Goal: Find contact information: Find contact information

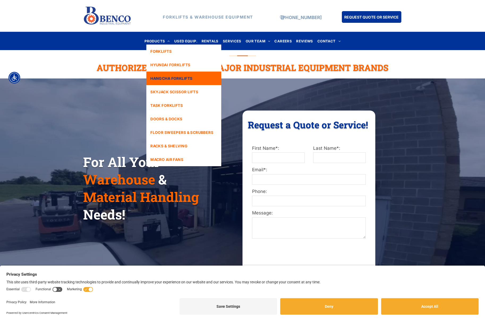
click at [167, 76] on span "HANGCHA FORKLIFTS" at bounding box center [171, 79] width 42 height 6
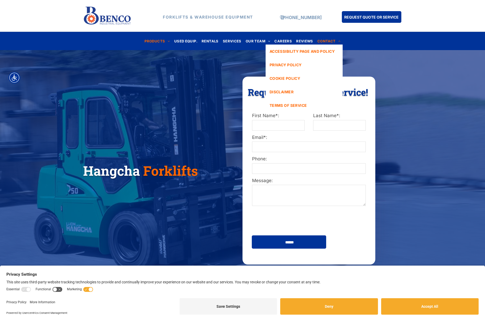
click at [325, 38] on span "CONTACT" at bounding box center [328, 40] width 23 height 7
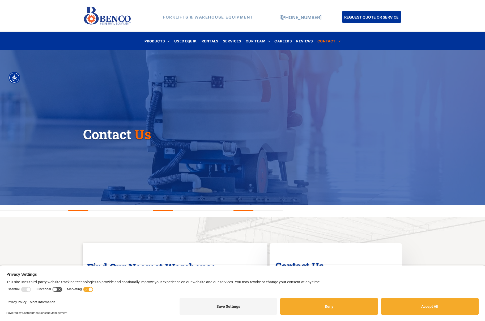
click at [255, 41] on span "OUR TEAM" at bounding box center [257, 40] width 25 height 7
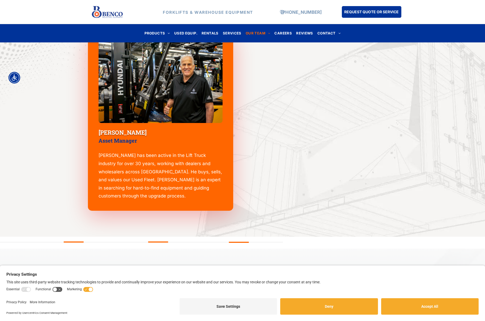
scroll to position [633, 0]
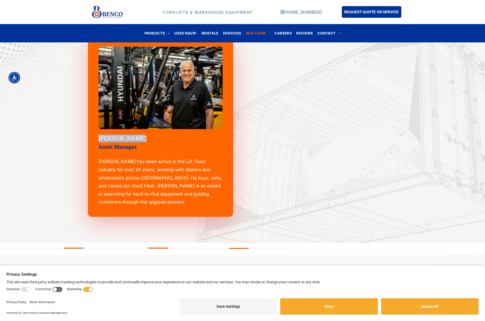
drag, startPoint x: 136, startPoint y: 140, endPoint x: 85, endPoint y: 141, distance: 51.0
click at [88, 141] on div "[PERSON_NAME] Asset Manager [PERSON_NAME] has been active in the Lift Truck ind…" at bounding box center [160, 127] width 145 height 179
click at [75, 141] on div "Vince Galati Asset Manager Vince has been active in the Lift Truck industry for…" at bounding box center [242, 135] width 485 height 215
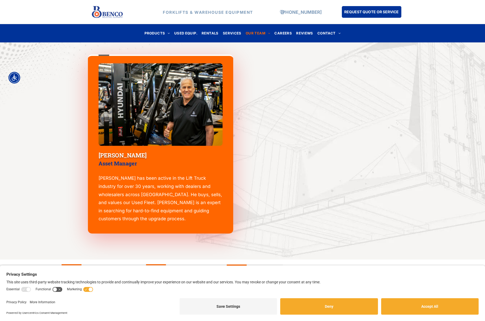
scroll to position [617, 0]
